Goal: Task Accomplishment & Management: Manage account settings

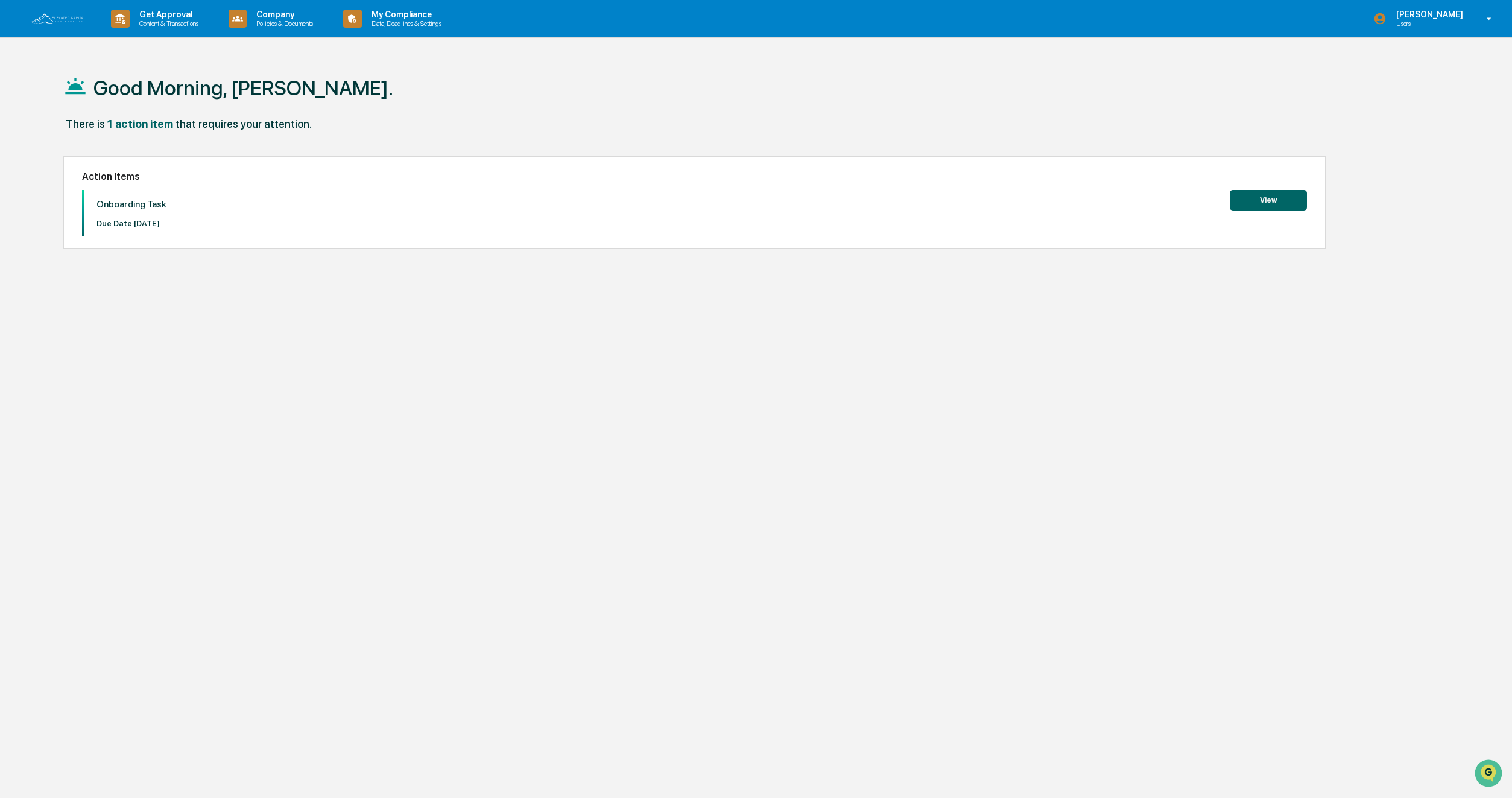
click at [1262, 196] on button "View" at bounding box center [1269, 201] width 77 height 21
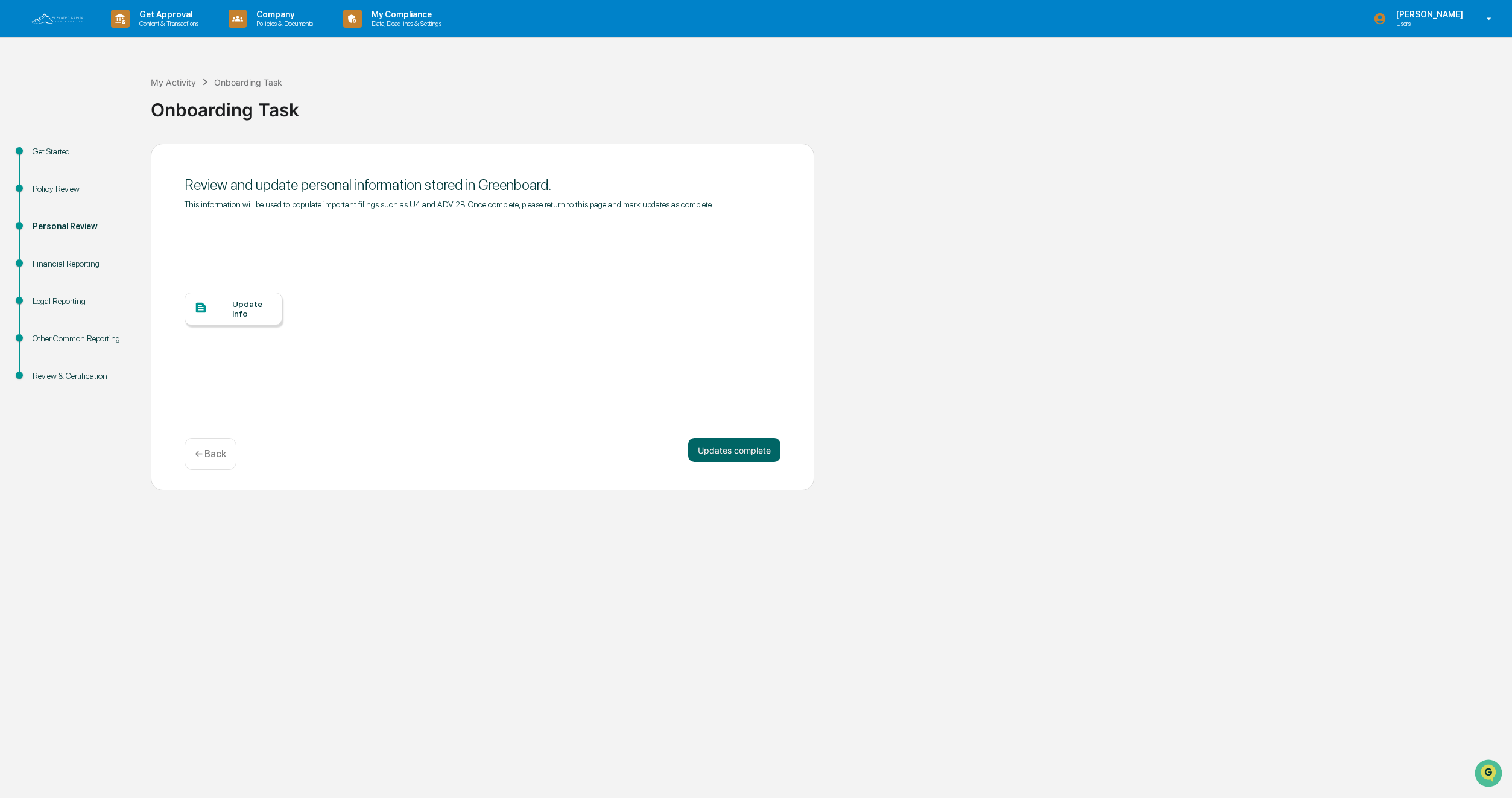
click at [240, 319] on div "Update Info" at bounding box center [253, 309] width 40 height 20
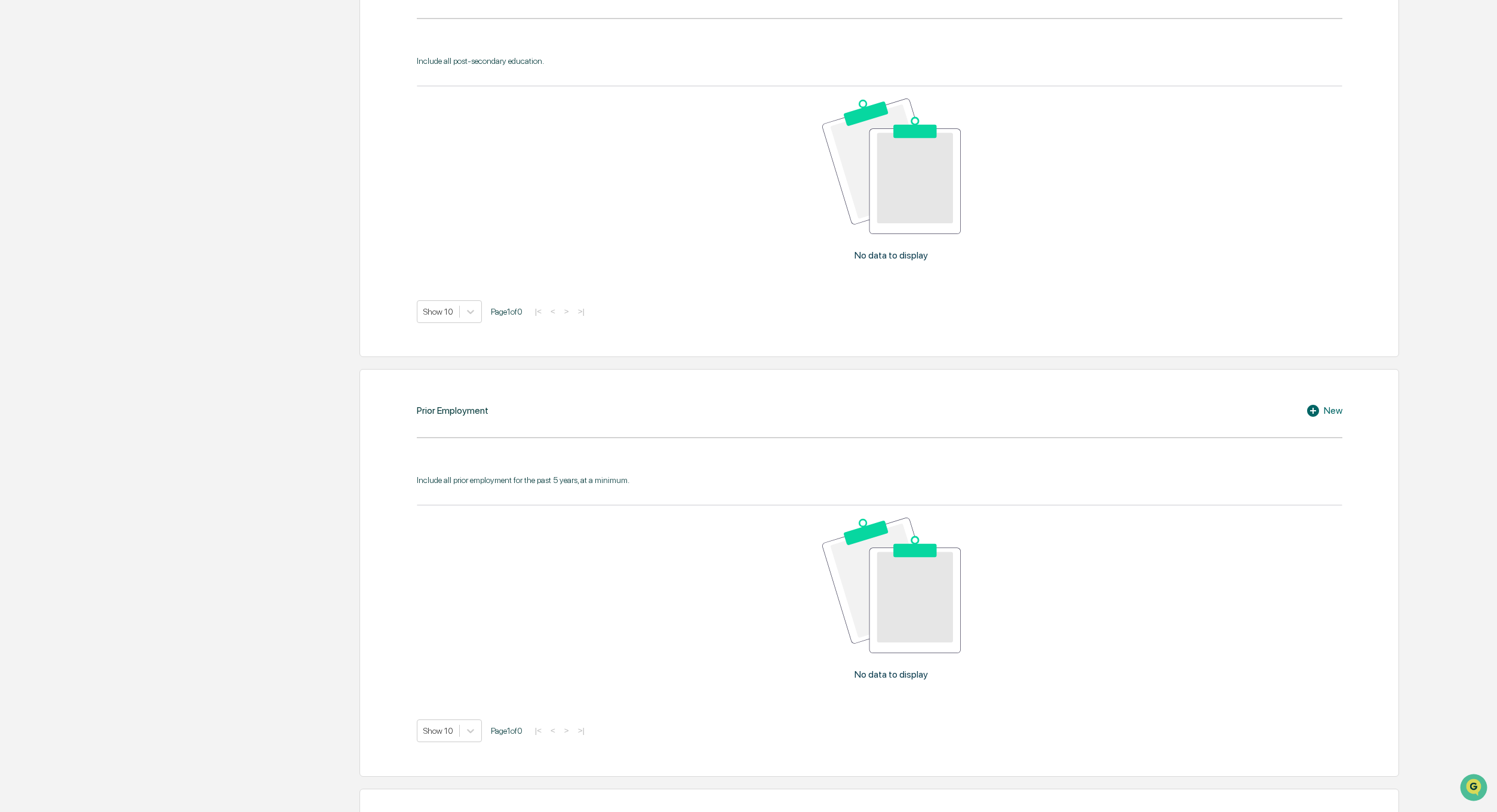
scroll to position [751, 0]
click at [508, 482] on div "Include all prior employment for the past 5 years, at a minimum. No data to dis…" at bounding box center [880, 607] width 926 height 267
click at [518, 474] on div "Include all prior employment for the past 5 years, at a minimum." at bounding box center [880, 479] width 926 height 10
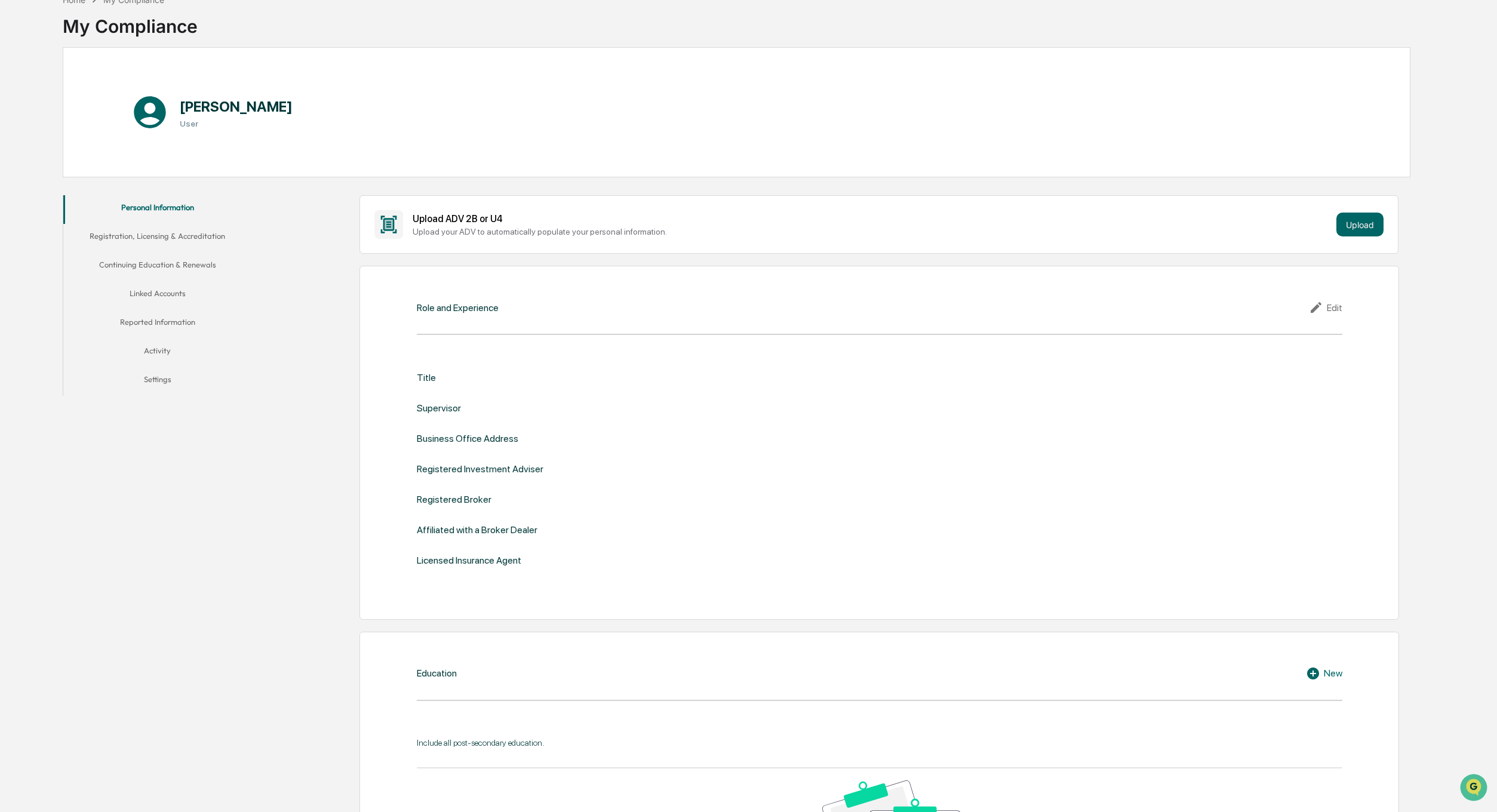
scroll to position [0, 0]
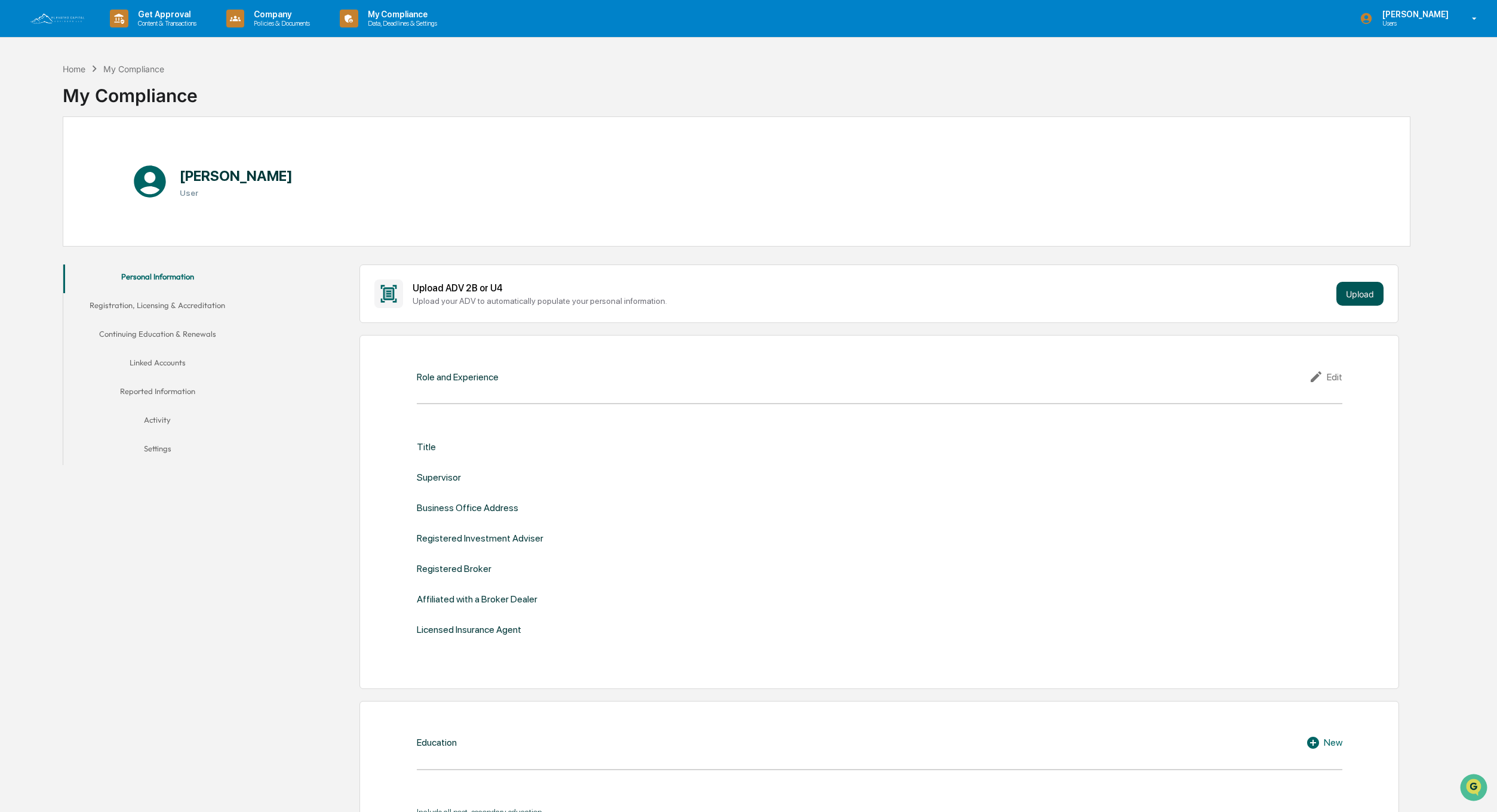
click at [1354, 297] on button "Upload" at bounding box center [1360, 293] width 47 height 24
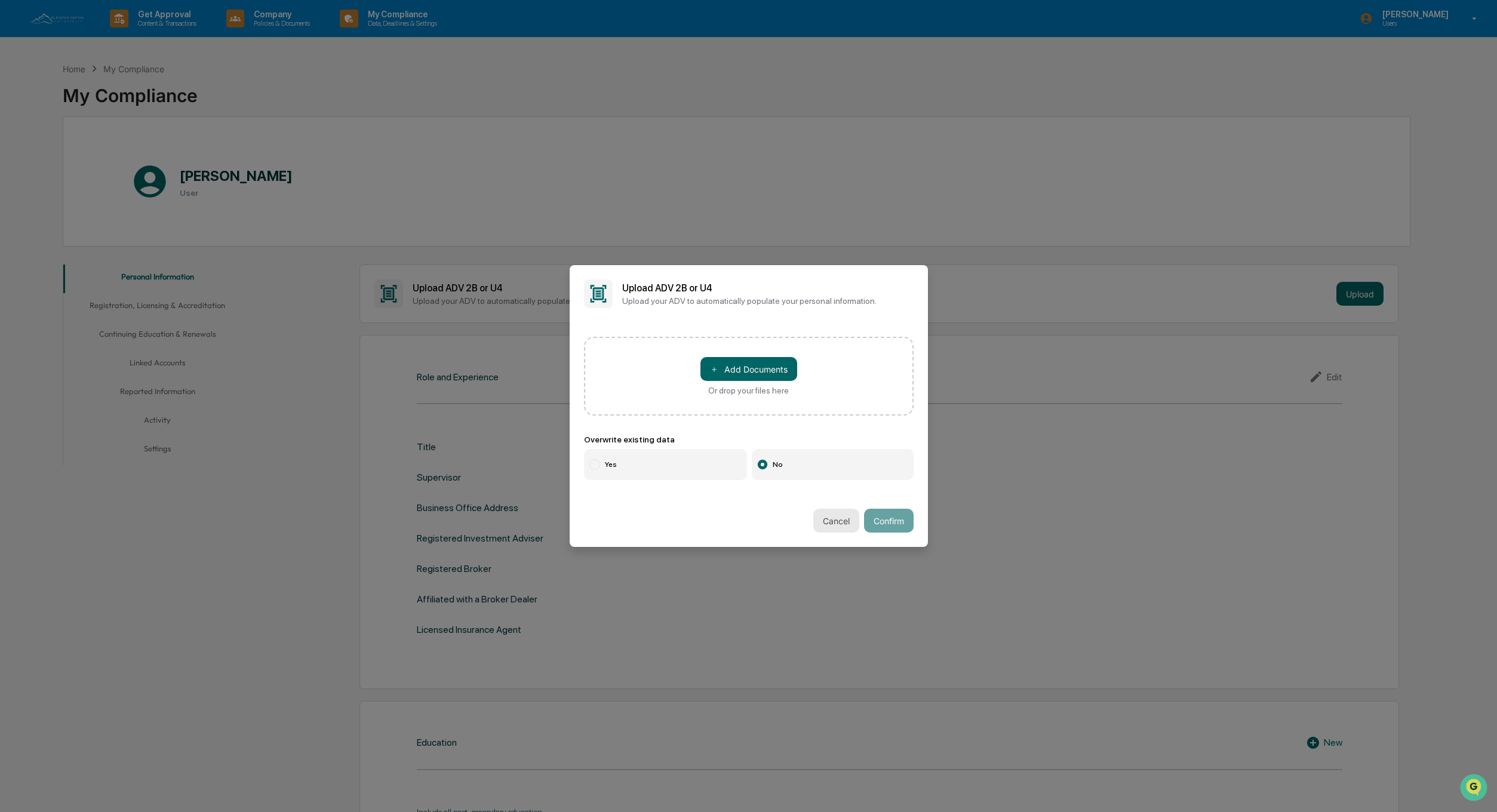
click at [837, 524] on button "Cancel" at bounding box center [837, 520] width 46 height 24
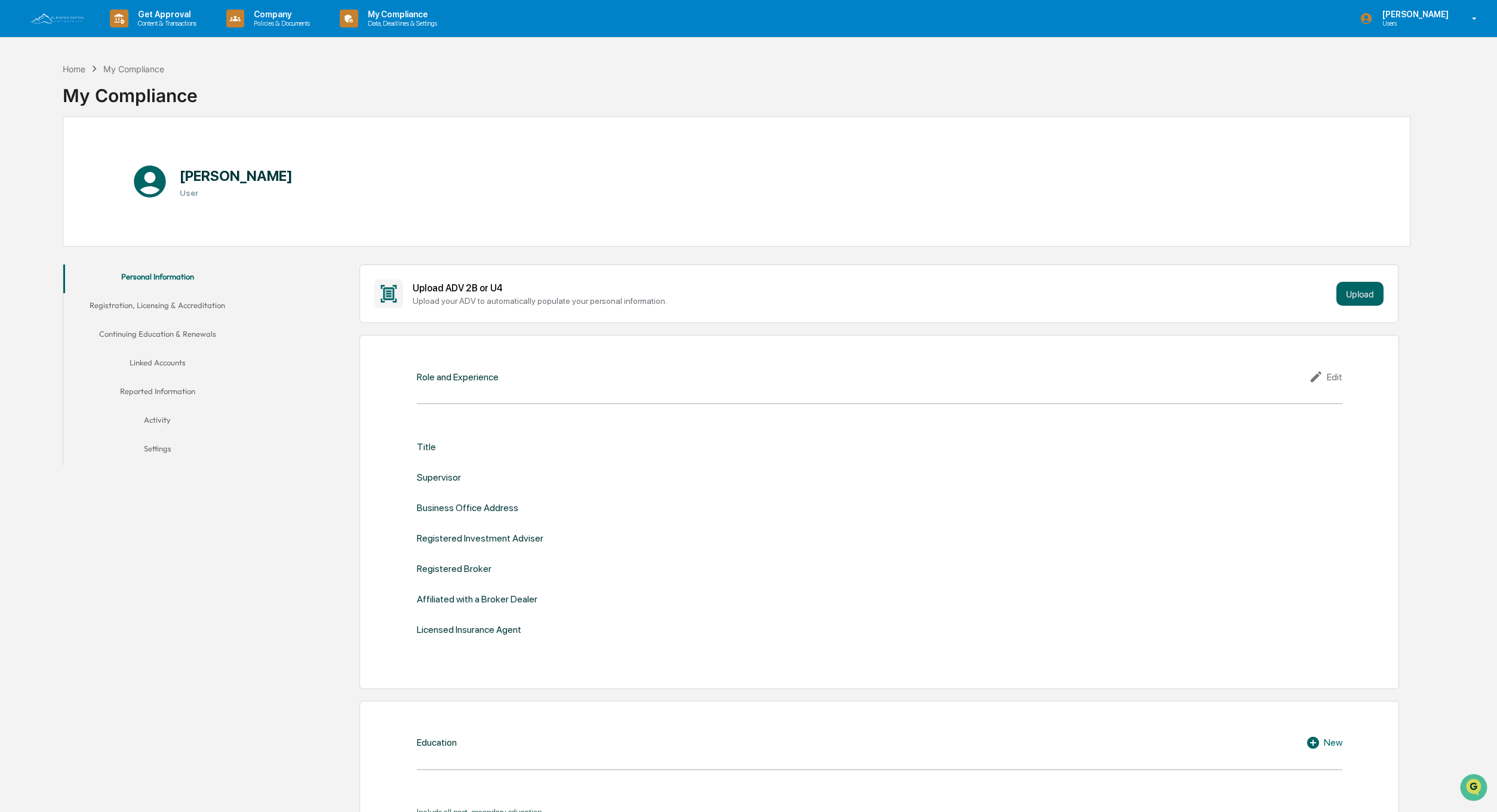
click at [153, 305] on button "Registration, Licensing & Accreditation" at bounding box center [157, 307] width 188 height 28
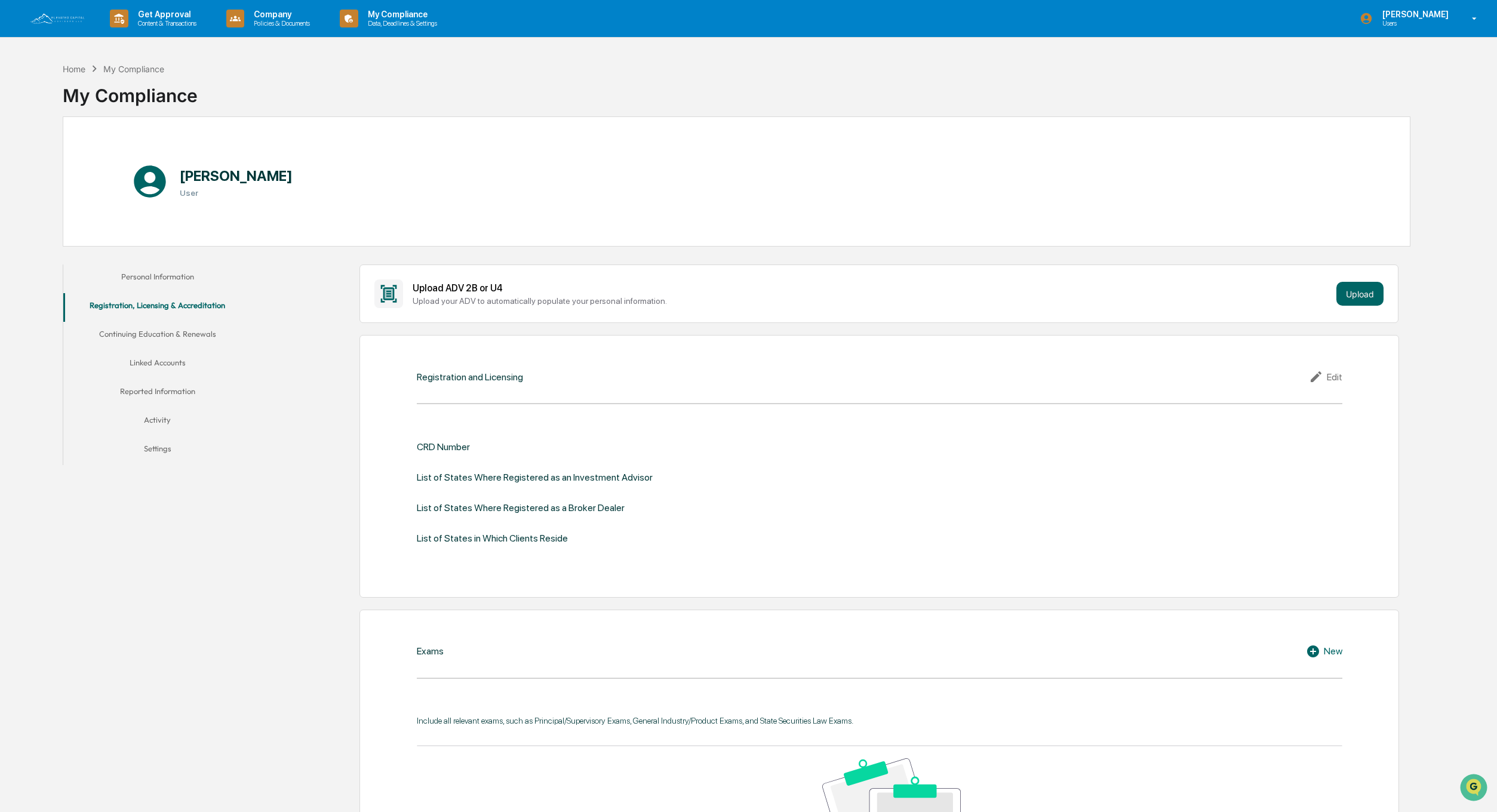
click at [150, 275] on button "Personal Information" at bounding box center [157, 278] width 188 height 28
